Goal: Task Accomplishment & Management: Manage account settings

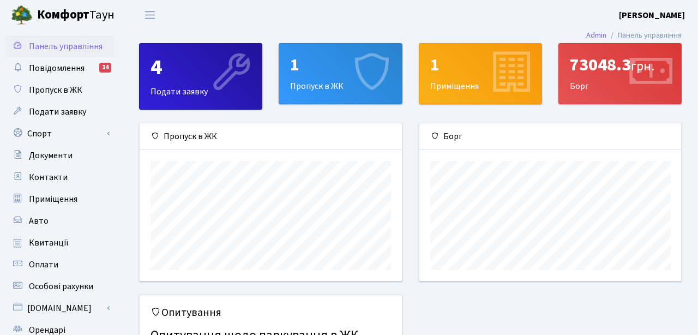
scroll to position [158, 262]
click at [51, 135] on link "Спорт" at bounding box center [59, 134] width 109 height 22
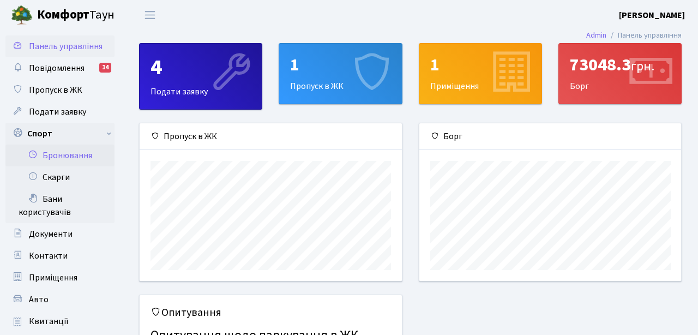
click at [54, 162] on link "Бронювання" at bounding box center [59, 156] width 109 height 22
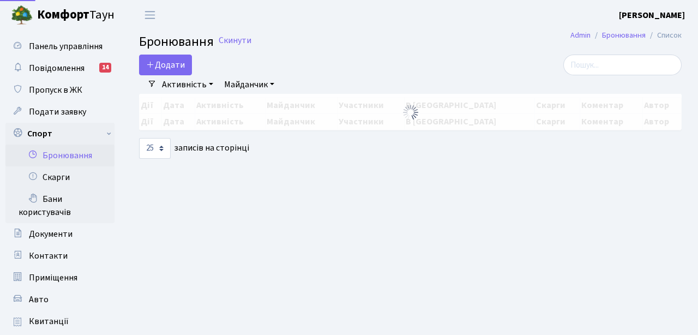
select select "25"
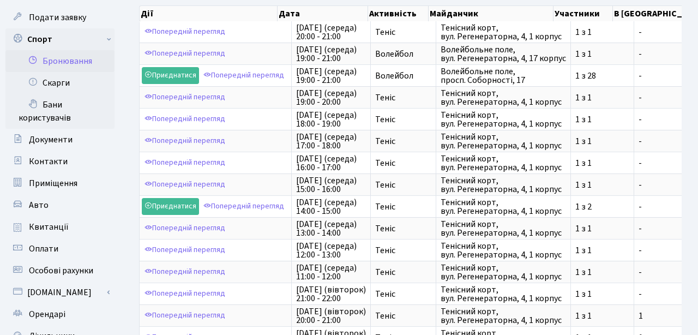
scroll to position [400, 0]
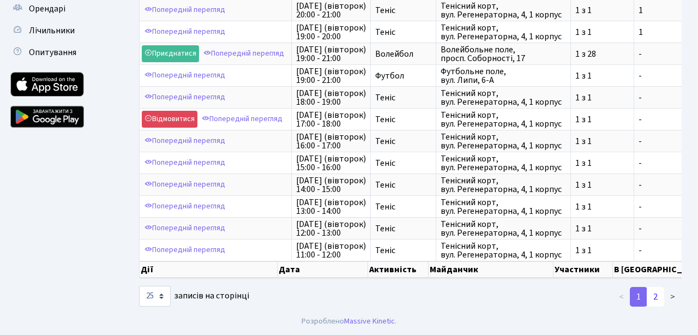
click at [653, 296] on link "2" at bounding box center [655, 297] width 17 height 20
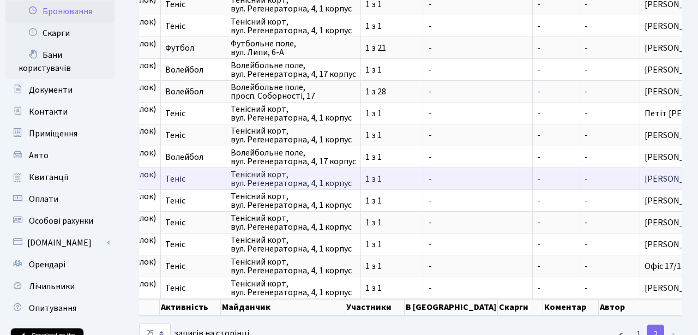
scroll to position [0, 136]
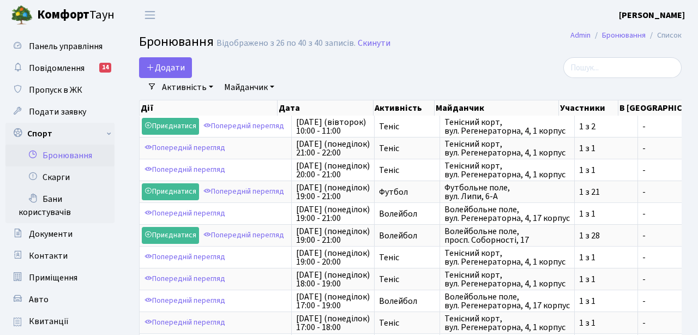
click at [636, 17] on b "[PERSON_NAME]" at bounding box center [652, 15] width 66 height 12
click at [605, 62] on link "Вийти" at bounding box center [630, 59] width 109 height 17
